Goal: Entertainment & Leisure: Consume media (video, audio)

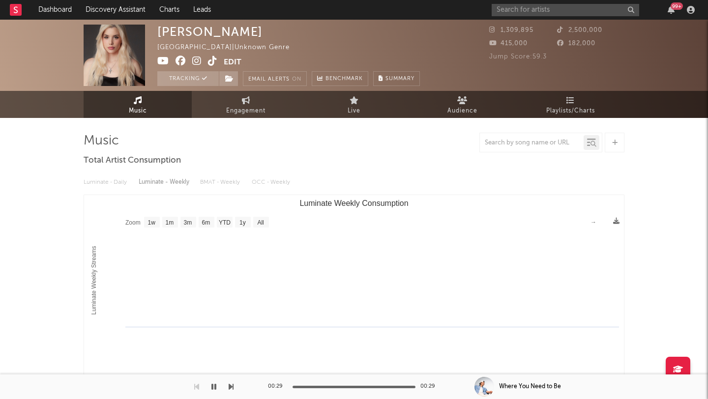
select select "1w"
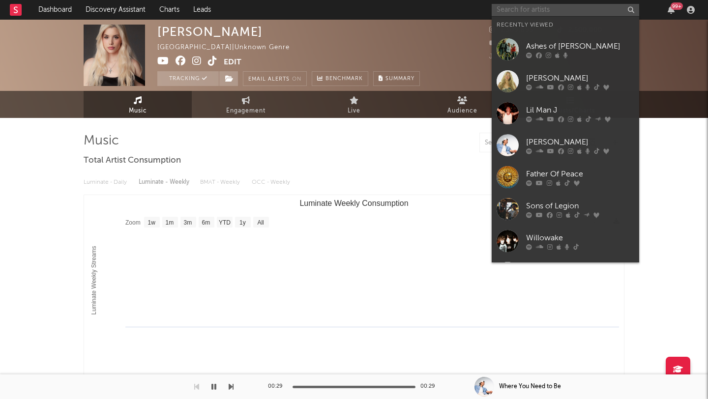
click at [523, 12] on input "text" at bounding box center [564, 10] width 147 height 12
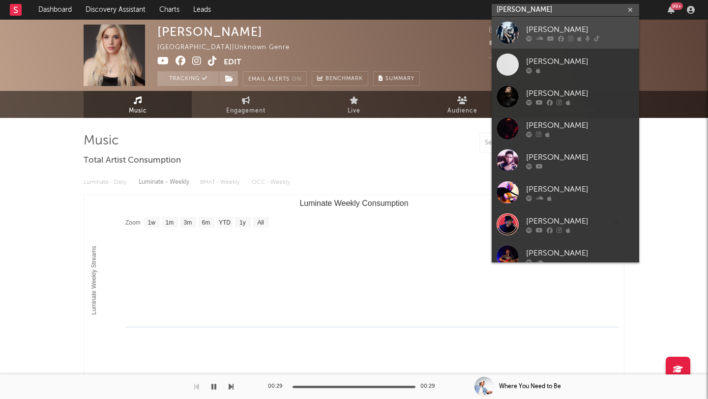
type input "[PERSON_NAME]"
click at [543, 29] on div "[PERSON_NAME]" at bounding box center [580, 30] width 108 height 12
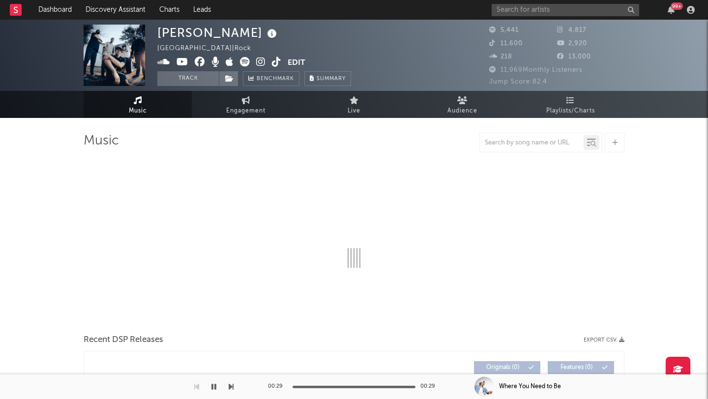
select select "1w"
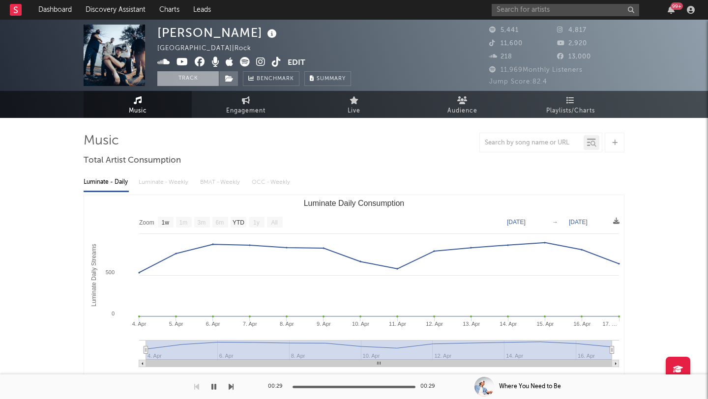
click at [187, 75] on button "Track" at bounding box center [187, 78] width 61 height 15
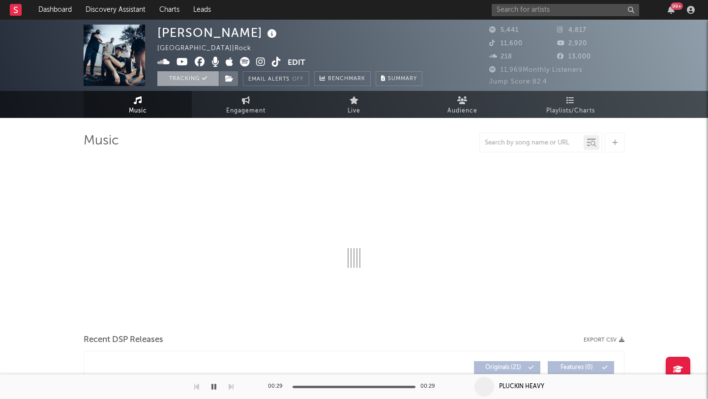
select select "1w"
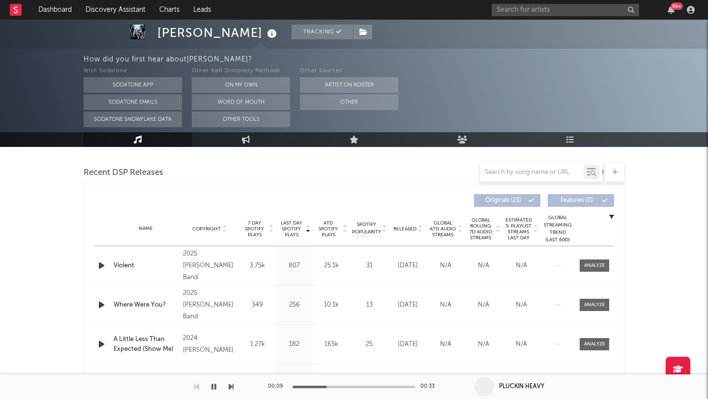
scroll to position [344, 0]
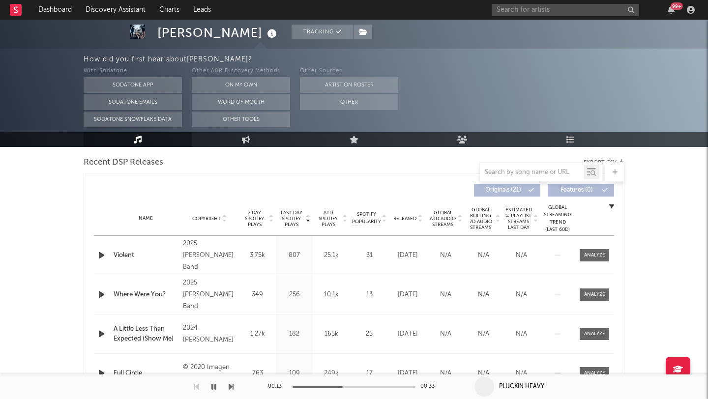
click at [101, 255] on icon "button" at bounding box center [101, 255] width 10 height 12
click at [102, 294] on icon "button" at bounding box center [101, 295] width 10 height 12
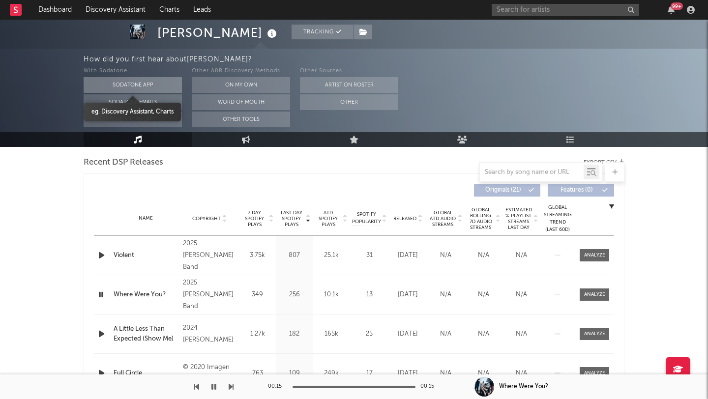
click at [123, 80] on button "Sodatone App" at bounding box center [133, 85] width 98 height 16
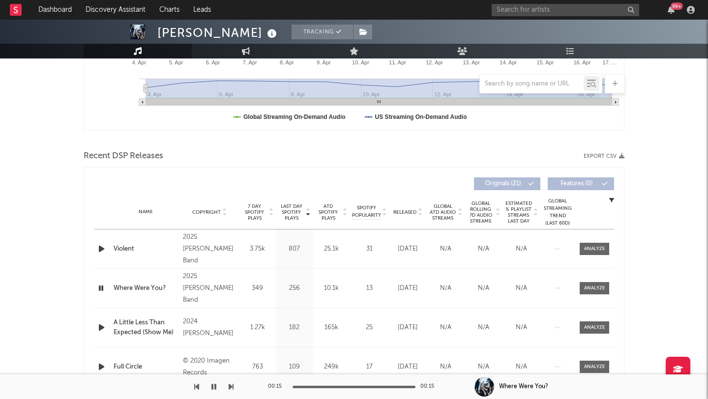
scroll to position [255, 0]
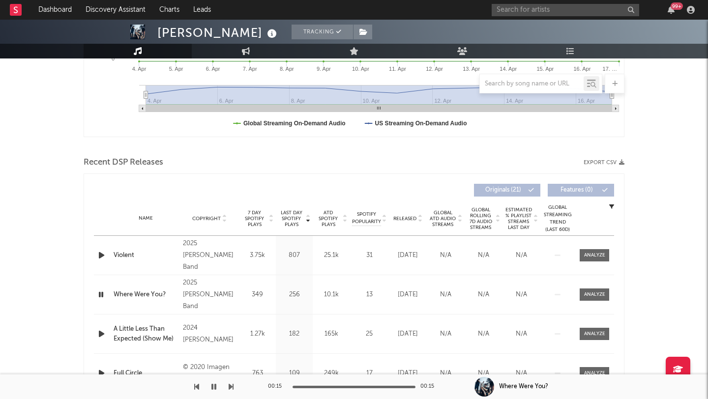
click at [101, 333] on icon "button" at bounding box center [101, 334] width 10 height 12
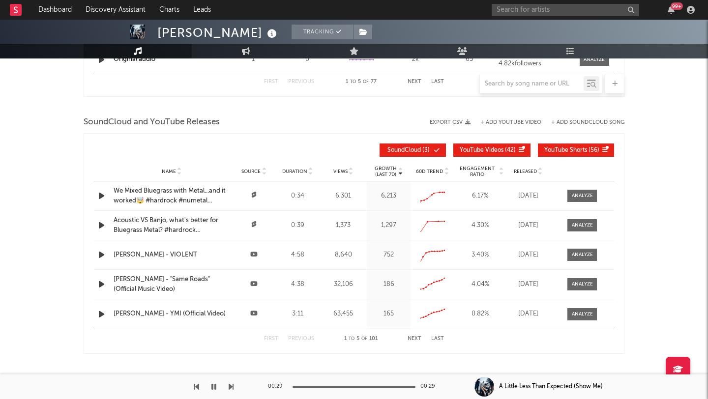
scroll to position [839, 0]
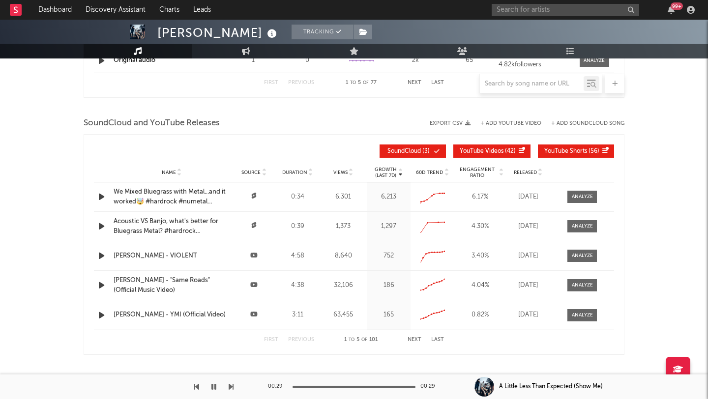
click at [101, 198] on icon "button" at bounding box center [101, 197] width 10 height 12
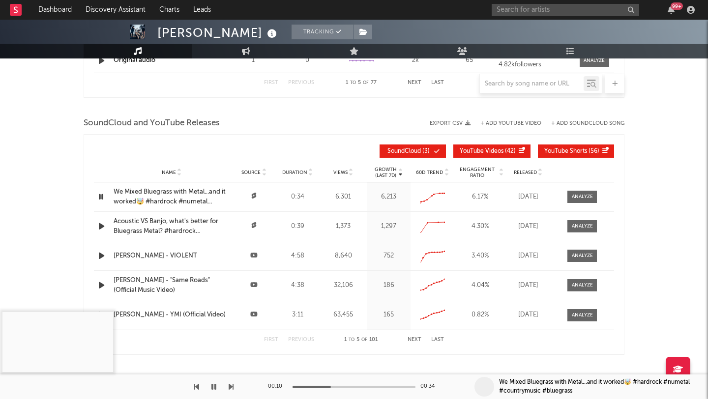
click at [101, 198] on icon "button" at bounding box center [100, 197] width 9 height 12
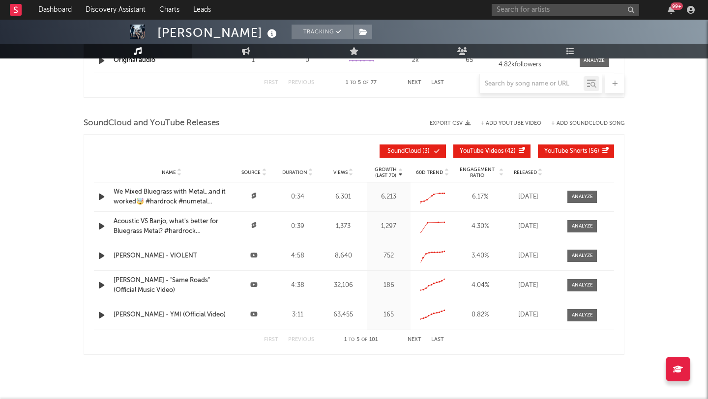
click at [102, 224] on icon "button" at bounding box center [101, 226] width 10 height 12
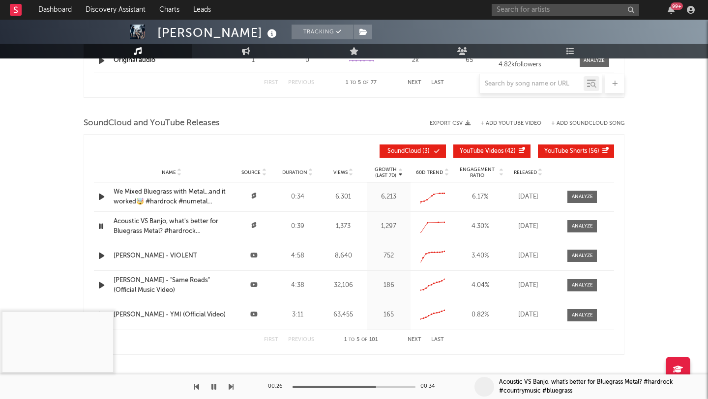
click at [102, 224] on icon "button" at bounding box center [100, 226] width 9 height 12
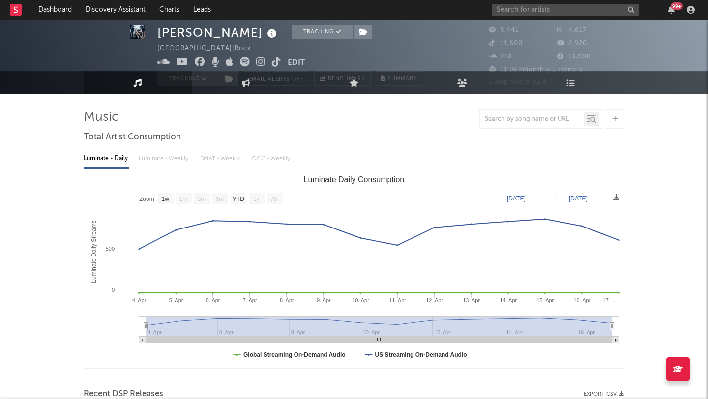
scroll to position [0, 0]
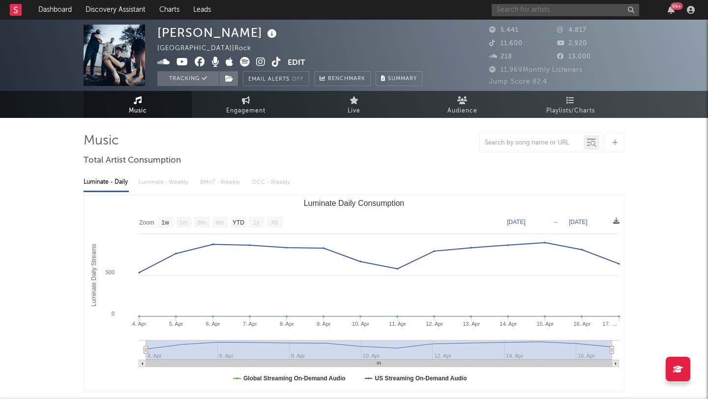
click at [510, 11] on input "text" at bounding box center [564, 10] width 147 height 12
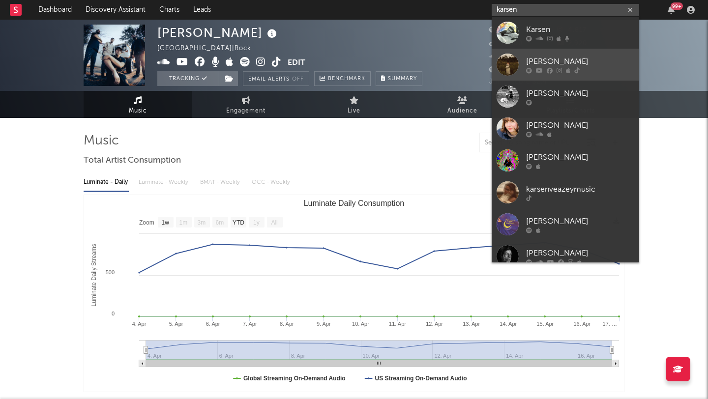
type input "karsen"
click at [549, 59] on div "[PERSON_NAME]" at bounding box center [580, 62] width 108 height 12
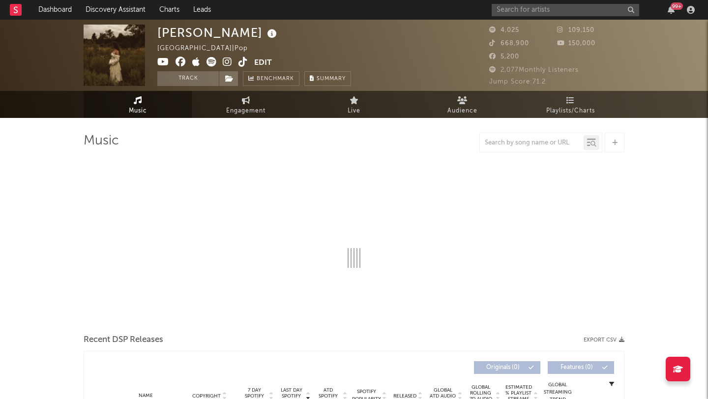
select select "6m"
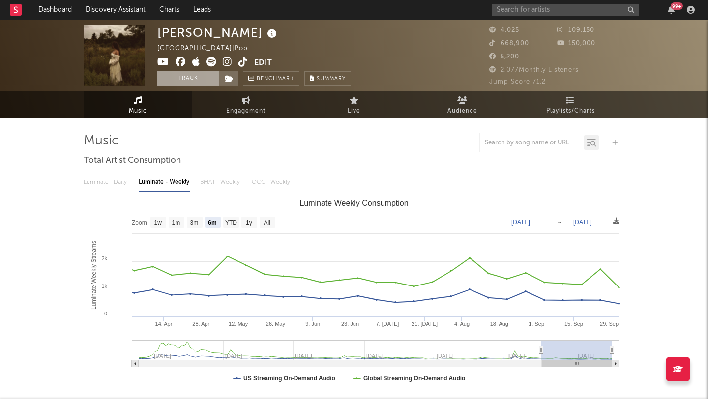
click at [184, 79] on button "Track" at bounding box center [187, 78] width 61 height 15
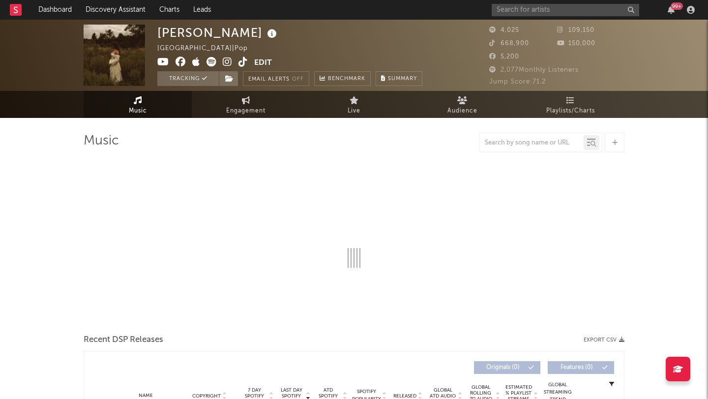
select select "6m"
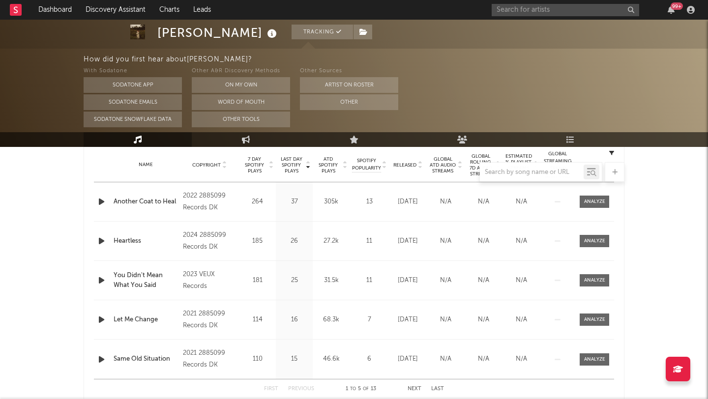
scroll to position [400, 0]
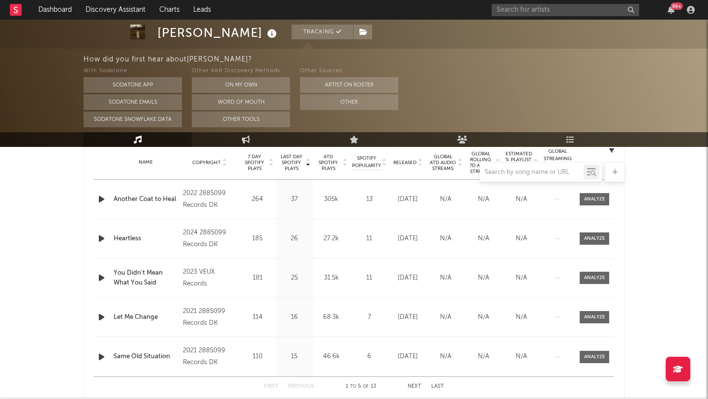
click at [100, 238] on icon "button" at bounding box center [101, 238] width 10 height 12
click at [100, 238] on icon "button" at bounding box center [100, 238] width 9 height 12
